Goal: Navigation & Orientation: Understand site structure

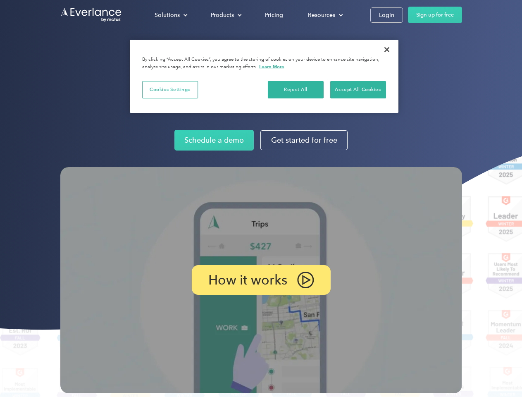
click at [261, 199] on img at bounding box center [261, 280] width 402 height 226
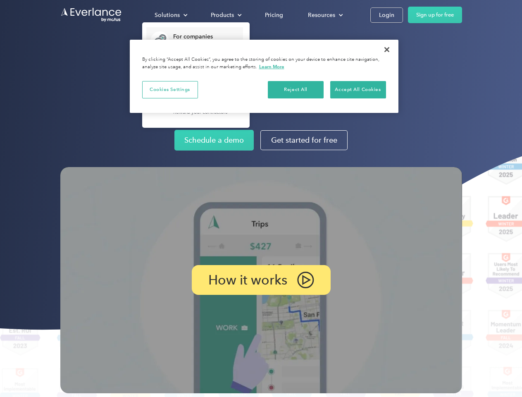
click at [171, 15] on div "Solutions" at bounding box center [167, 15] width 25 height 10
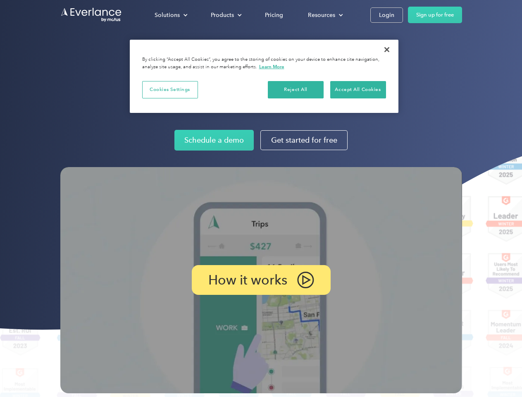
click at [225, 15] on div "Products" at bounding box center [222, 15] width 23 height 10
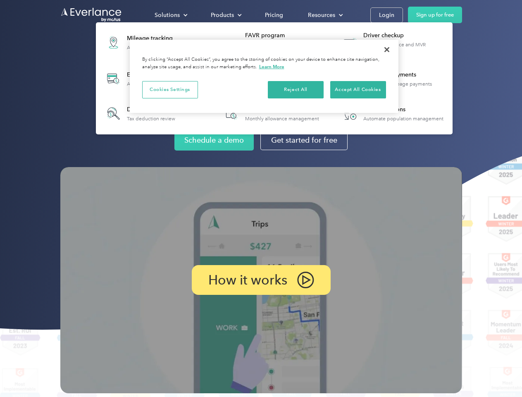
click at [325, 15] on div "Resources" at bounding box center [321, 15] width 27 height 10
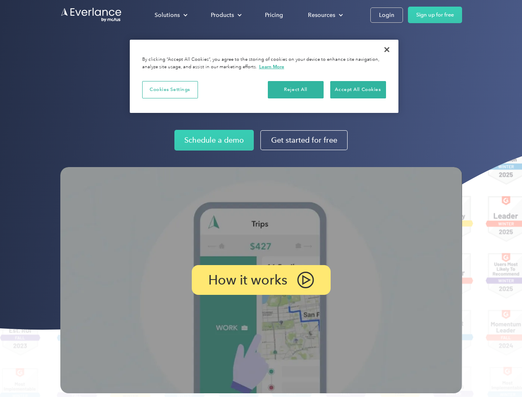
click at [261, 280] on p "How it works" at bounding box center [247, 280] width 79 height 10
click at [170, 89] on button "Cookies Settings" at bounding box center [170, 89] width 56 height 17
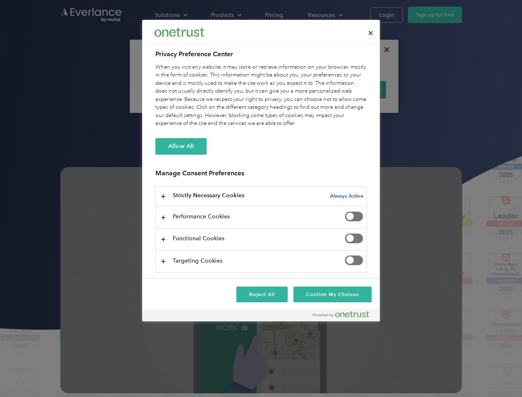
click at [296, 89] on div "When you visit any website, it may store or retrieve information on your browse…" at bounding box center [262, 95] width 212 height 65
